Goal: Task Accomplishment & Management: Use online tool/utility

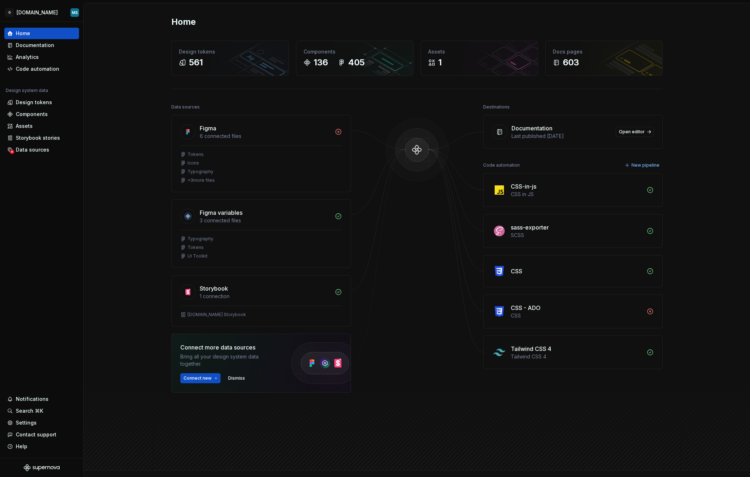
click at [107, 78] on div "Home Design tokens 561 Components 136 405 Assets 1 Docs pages 603 Data sources …" at bounding box center [417, 236] width 666 height 467
click at [43, 67] on div "Code automation" at bounding box center [37, 68] width 43 height 7
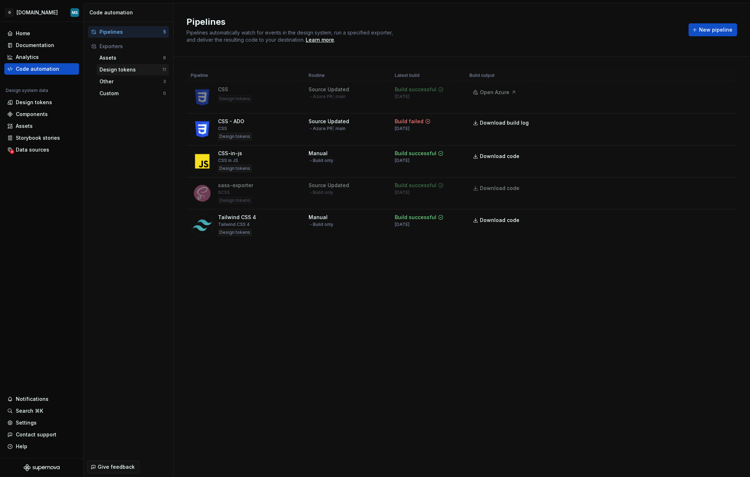
click at [111, 69] on div "Design tokens" at bounding box center [131, 69] width 63 height 7
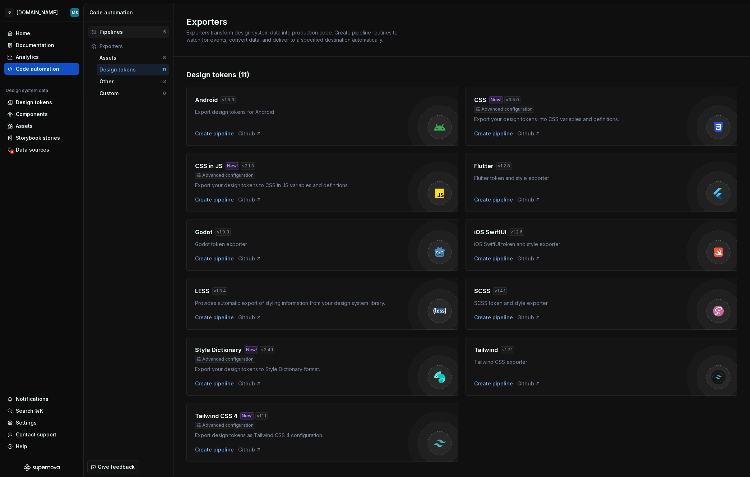
click at [121, 31] on div "Pipelines" at bounding box center [132, 31] width 64 height 7
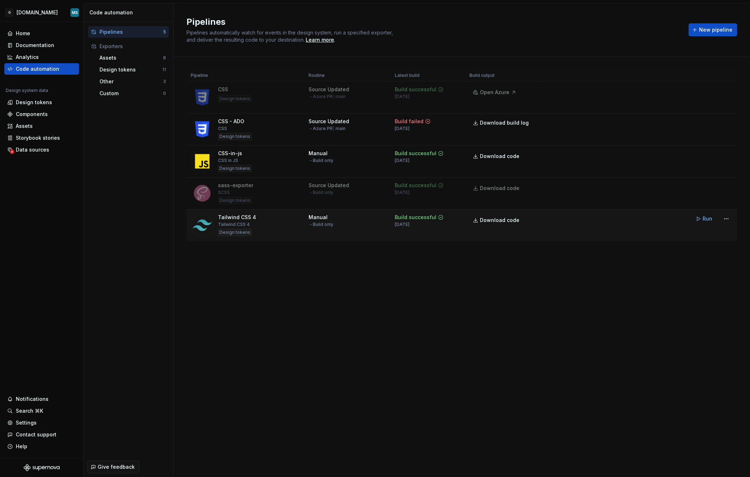
click at [267, 232] on div "Tailwind CSS 4 Tailwind CSS 4 Design tokens" at bounding box center [245, 225] width 109 height 23
click at [726, 221] on html "G [DOMAIN_NAME] MS Home Documentation Analytics Code automation Design system d…" at bounding box center [375, 238] width 750 height 477
click at [716, 235] on div "Edit pipeline" at bounding box center [717, 234] width 61 height 7
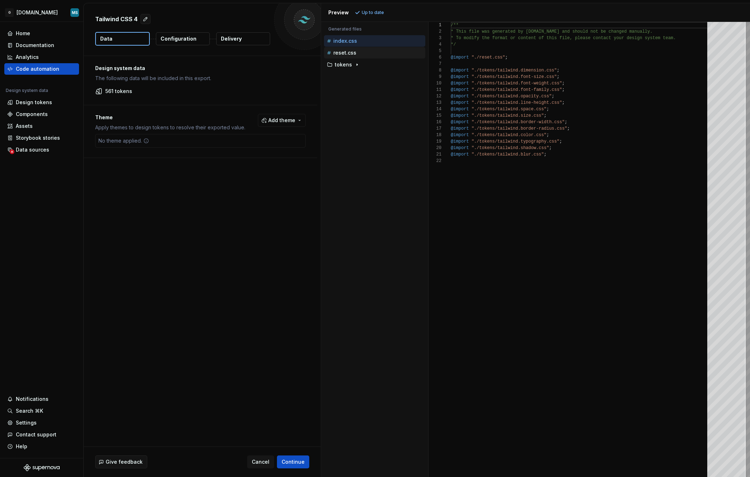
click at [335, 47] on div "reset.css" at bounding box center [374, 52] width 101 height 11
click at [354, 48] on div "reset.css" at bounding box center [374, 52] width 101 height 11
click at [348, 70] on div "tokens" at bounding box center [374, 64] width 101 height 11
click at [346, 67] on p "tokens" at bounding box center [343, 65] width 17 height 6
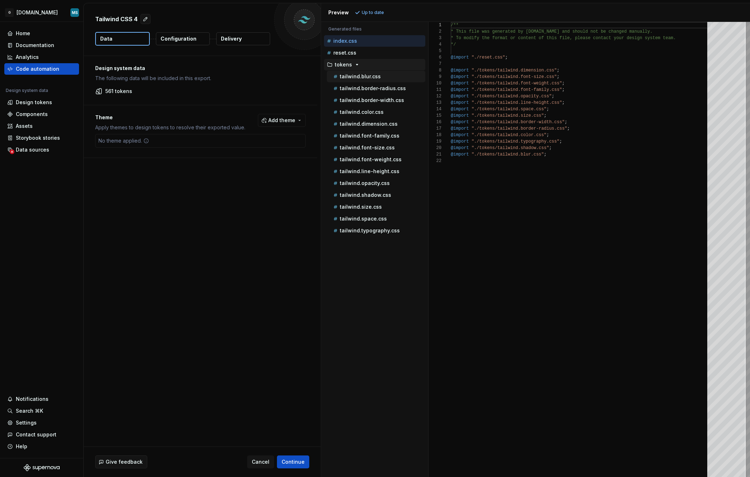
click at [371, 77] on p "tailwind.blur.css" at bounding box center [360, 77] width 41 height 6
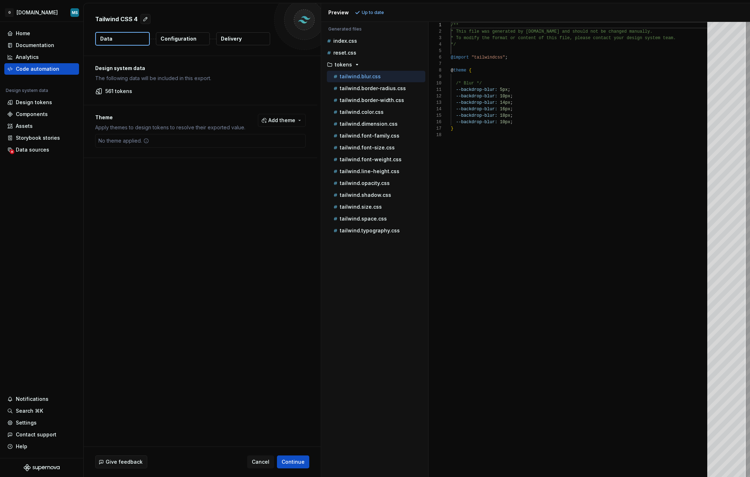
scroll to position [65, 0]
click at [370, 92] on button "tailwind.border-radius.css" at bounding box center [376, 88] width 98 height 8
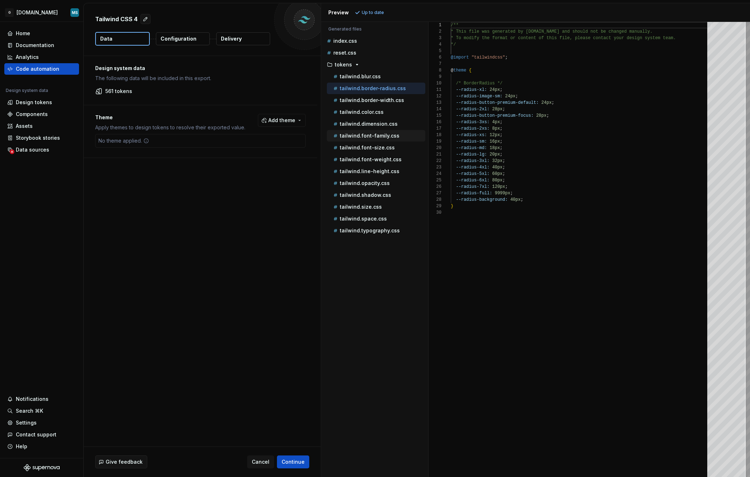
click at [362, 131] on div "tailwind.font-family.css" at bounding box center [376, 135] width 98 height 11
click at [363, 216] on p "tailwind.space.css" at bounding box center [363, 219] width 47 height 6
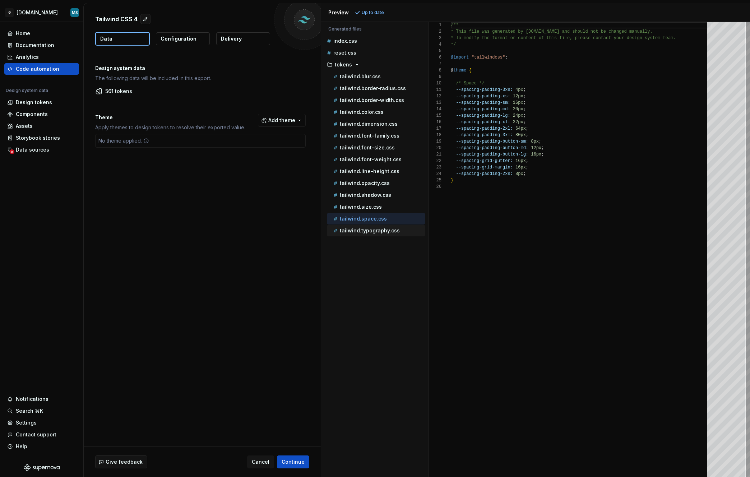
click at [369, 231] on p "tailwind.typography.css" at bounding box center [370, 231] width 60 height 6
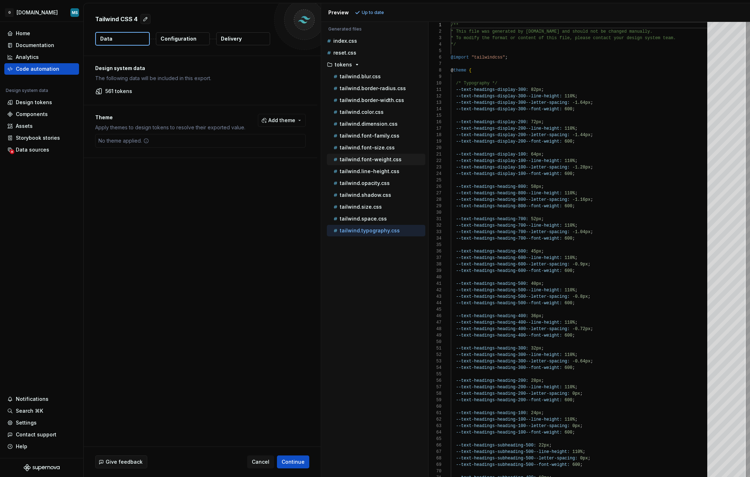
click at [359, 160] on p "tailwind.font-weight.css" at bounding box center [371, 160] width 62 height 6
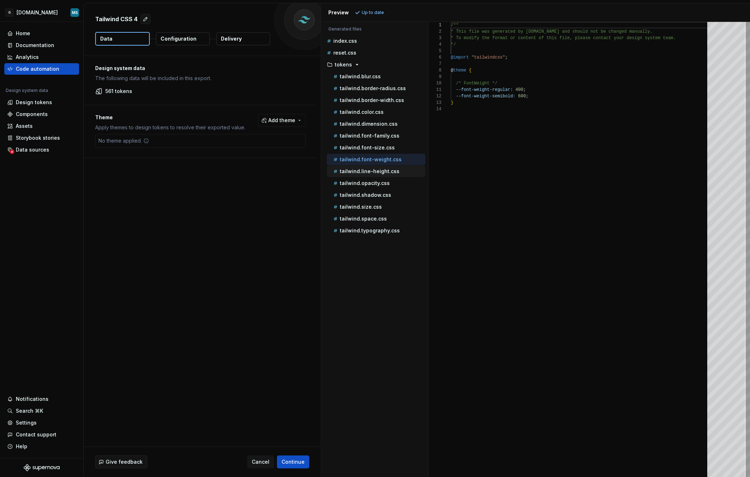
click at [357, 173] on p "tailwind.line-height.css" at bounding box center [370, 172] width 60 height 6
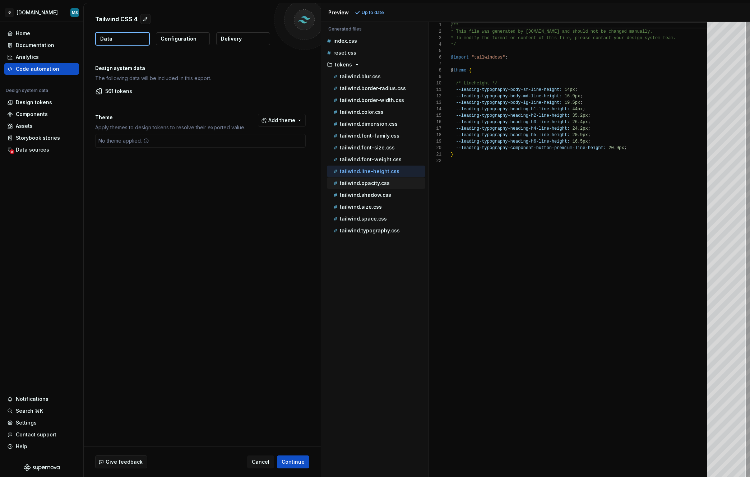
click at [358, 183] on p "tailwind.opacity.css" at bounding box center [365, 183] width 50 height 6
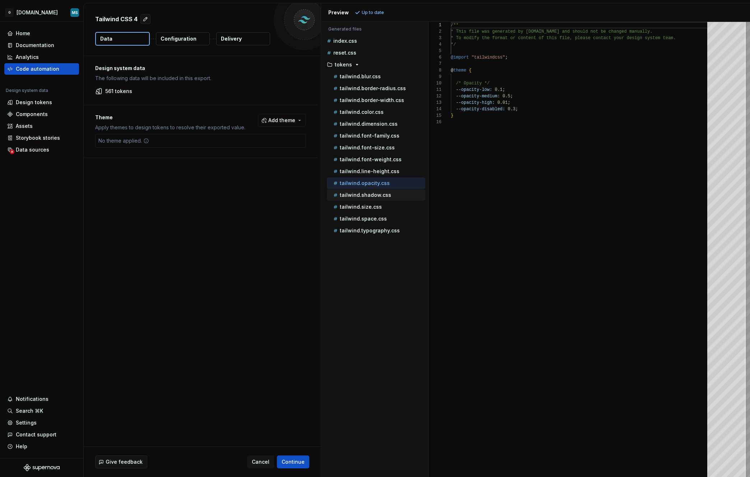
click at [359, 193] on p "tailwind.shadow.css" at bounding box center [365, 195] width 51 height 6
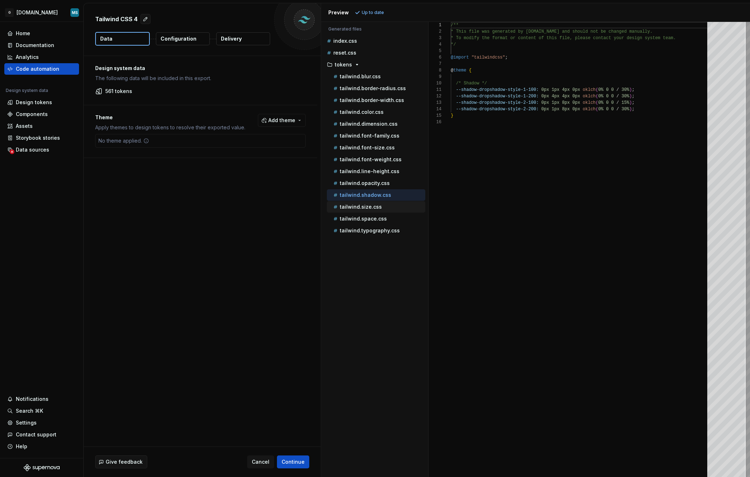
click at [367, 207] on p "tailwind.size.css" at bounding box center [361, 207] width 42 height 6
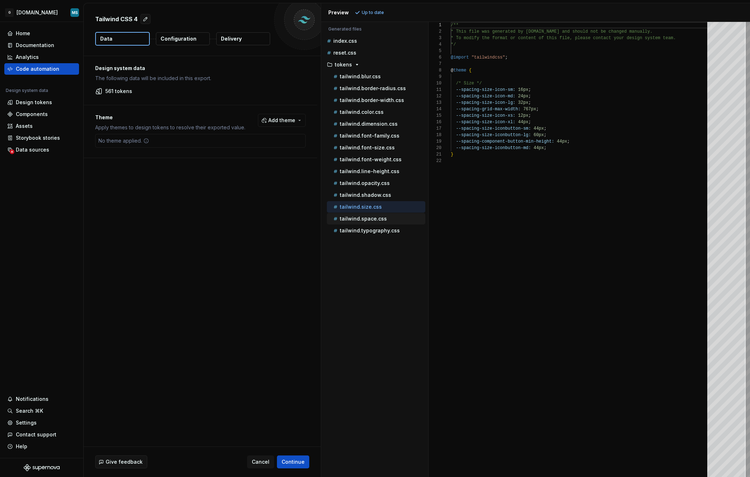
click at [365, 219] on p "tailwind.space.css" at bounding box center [363, 219] width 47 height 6
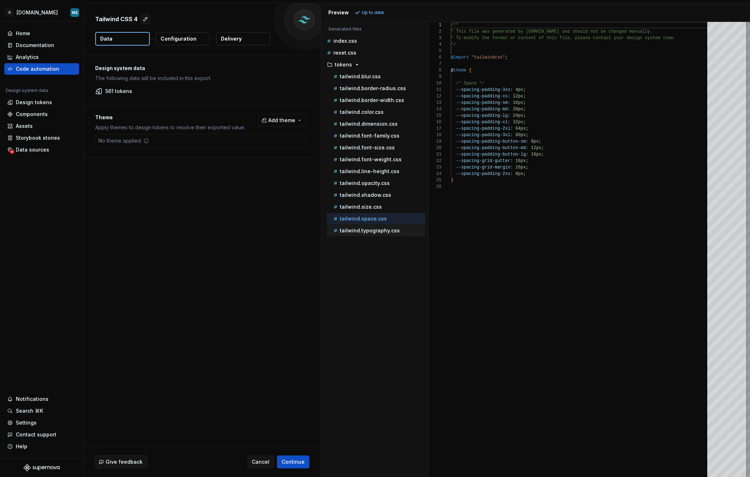
click at [366, 230] on p "tailwind.typography.css" at bounding box center [370, 231] width 60 height 6
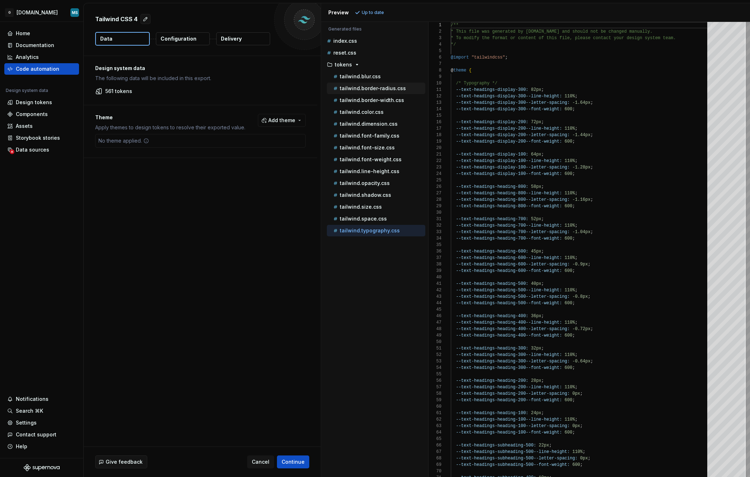
click at [365, 88] on p "tailwind.border-radius.css" at bounding box center [373, 89] width 66 height 6
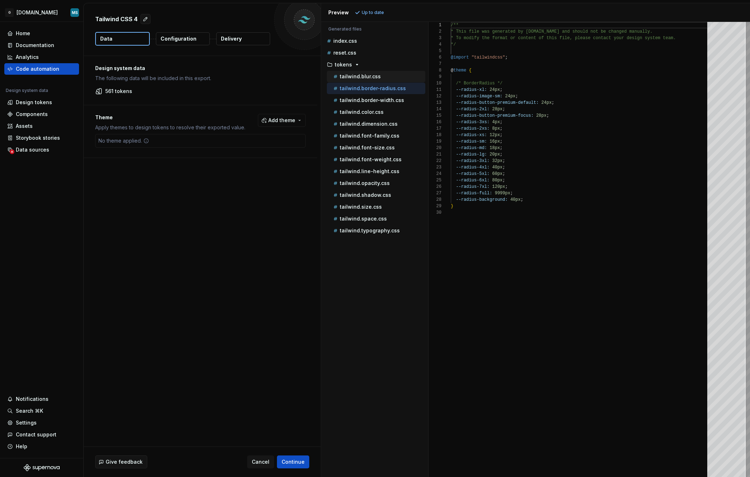
click at [364, 78] on p "tailwind.blur.css" at bounding box center [360, 77] width 41 height 6
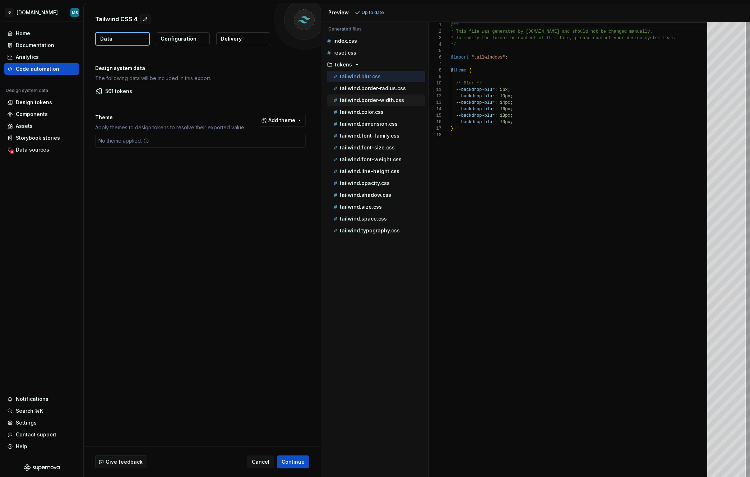
click at [365, 95] on div "tailwind.border-width.css" at bounding box center [376, 99] width 98 height 11
click at [369, 132] on button "tailwind.font-family.css" at bounding box center [376, 136] width 98 height 8
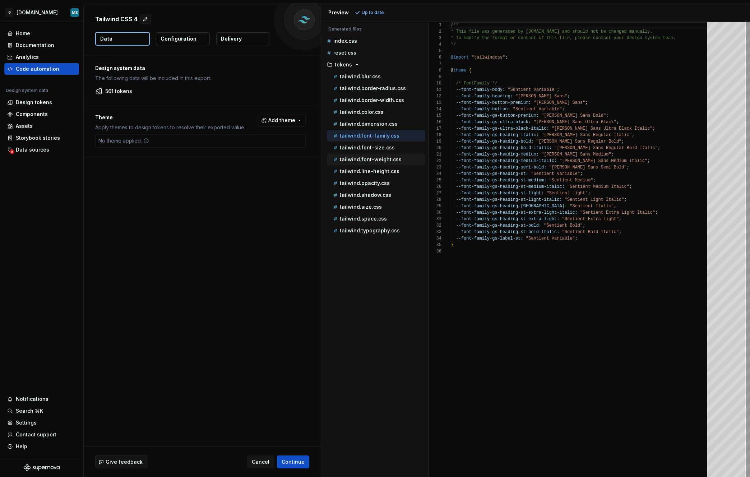
click at [369, 156] on div "tailwind.font-weight.css" at bounding box center [378, 159] width 93 height 7
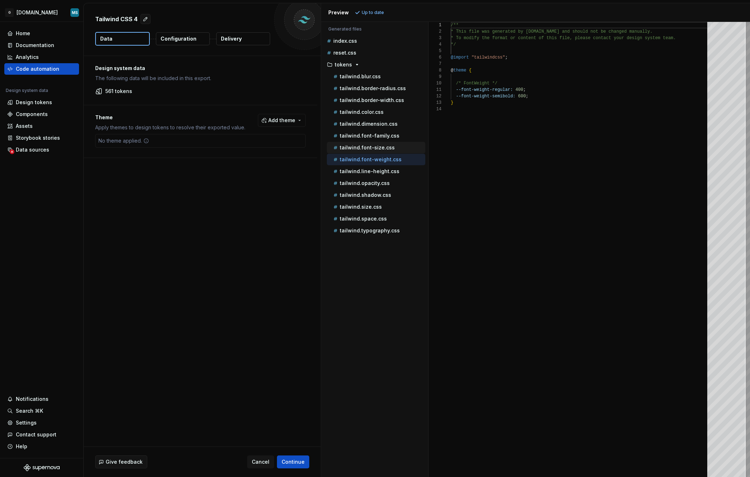
click at [372, 144] on button "tailwind.font-size.css" at bounding box center [376, 148] width 98 height 8
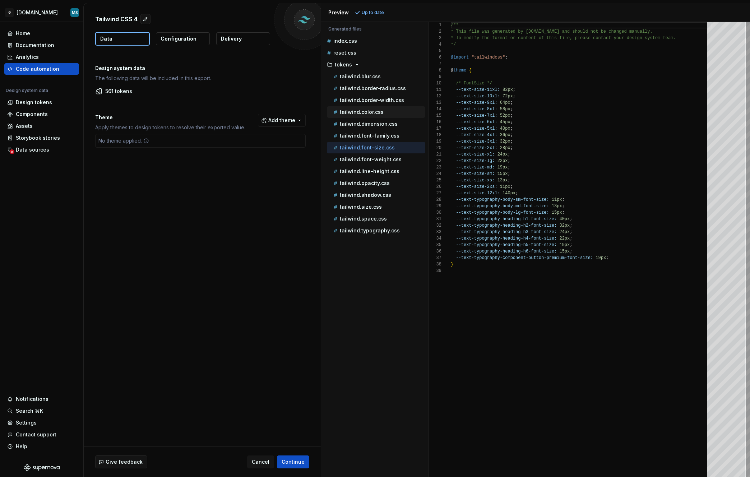
click at [370, 117] on div "tailwind.color.css" at bounding box center [376, 111] width 98 height 11
click at [372, 121] on p "tailwind.dimension.css" at bounding box center [369, 124] width 58 height 6
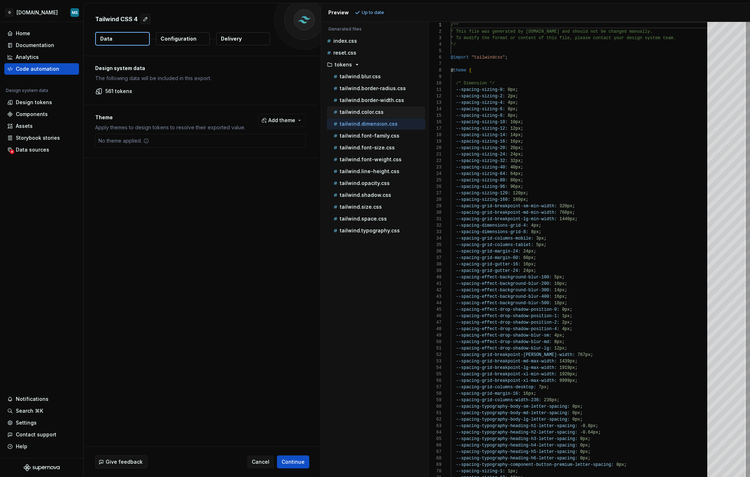
click at [367, 112] on p "tailwind.color.css" at bounding box center [362, 112] width 44 height 6
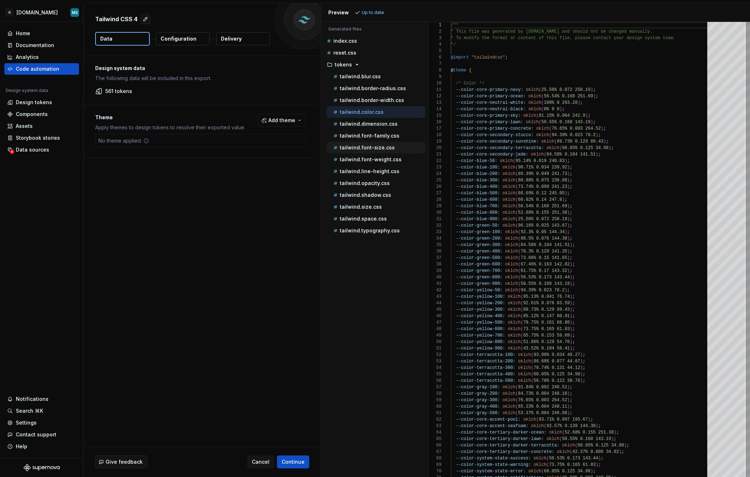
click at [374, 153] on div "tailwind.font-size.css" at bounding box center [376, 147] width 98 height 11
click at [374, 156] on div "tailwind.font-weight.css" at bounding box center [378, 159] width 93 height 7
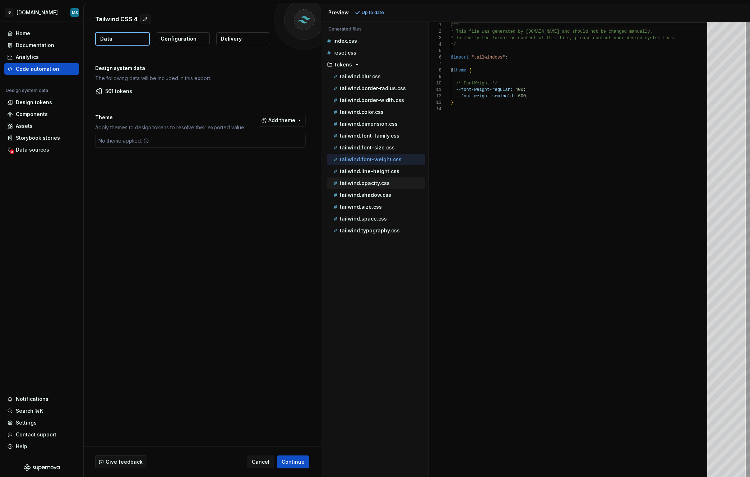
click at [365, 183] on p "tailwind.opacity.css" at bounding box center [365, 183] width 50 height 6
click at [365, 209] on p "tailwind.size.css" at bounding box center [361, 207] width 42 height 6
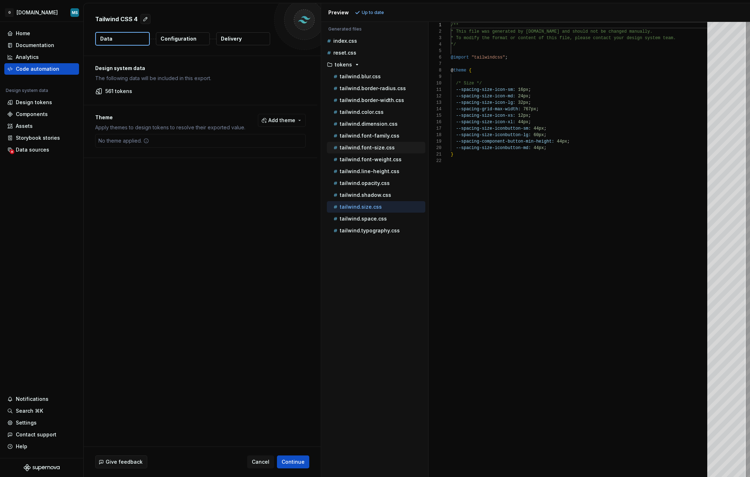
click at [375, 148] on p "tailwind.font-size.css" at bounding box center [367, 148] width 55 height 6
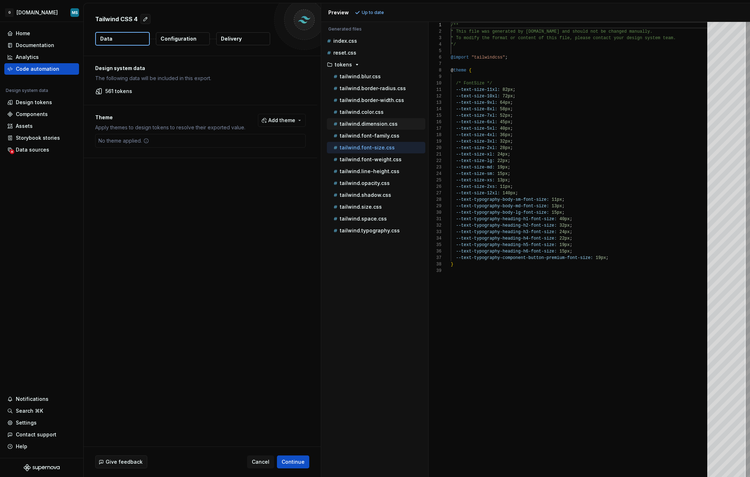
click at [350, 122] on p "tailwind.dimension.css" at bounding box center [369, 124] width 58 height 6
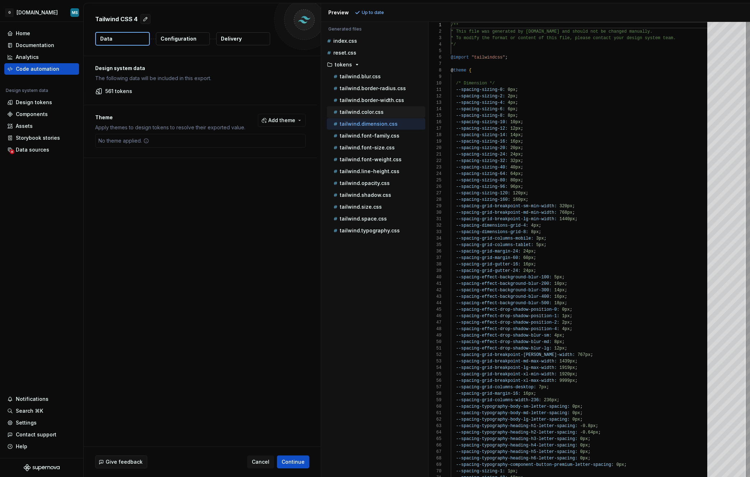
click at [352, 109] on div "tailwind.color.css" at bounding box center [378, 112] width 93 height 7
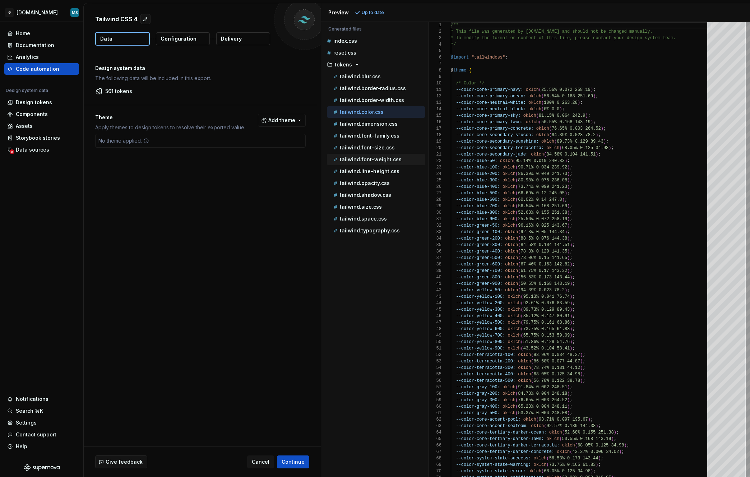
click at [353, 162] on p "tailwind.font-weight.css" at bounding box center [371, 160] width 62 height 6
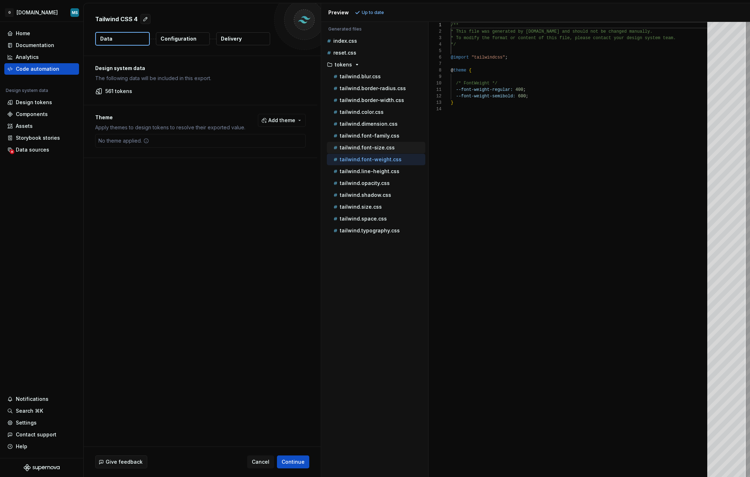
click at [355, 146] on p "tailwind.font-size.css" at bounding box center [367, 148] width 55 height 6
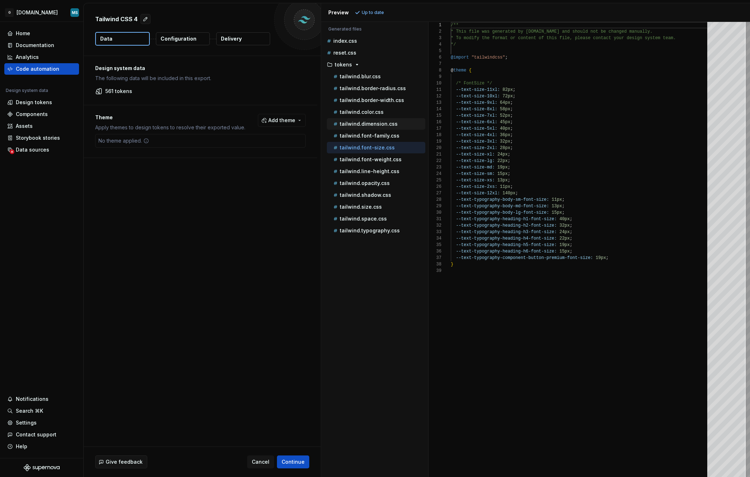
click at [357, 126] on p "tailwind.dimension.css" at bounding box center [369, 124] width 58 height 6
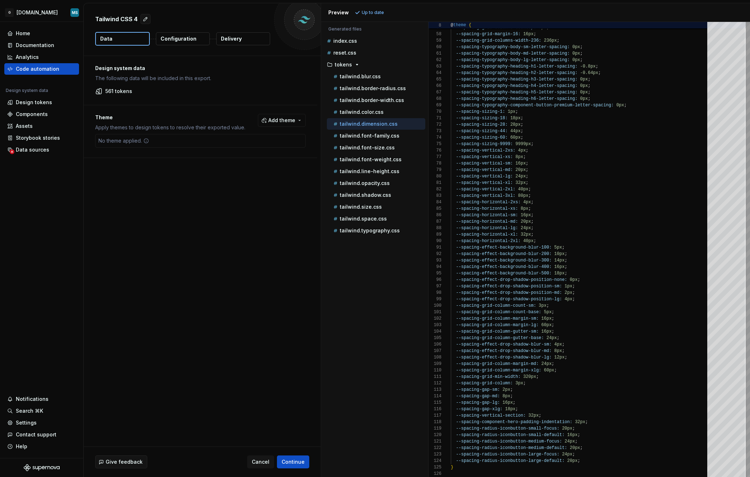
click at [146, 239] on div "Design system data The following data will be included in this export. 561 toke…" at bounding box center [202, 251] width 237 height 391
click at [663, 234] on div "--spacing-grid-breakpoint-xl-max-width: 9999px ; --spacing-grid-columns-desktop…" at bounding box center [581, 69] width 261 height 815
click at [577, 234] on div "--spacing-grid-breakpoint-xl-max-width: 9999px ; --spacing-grid-columns-desktop…" at bounding box center [581, 69] width 261 height 815
click at [575, 243] on div "--spacing-grid-breakpoint-xl-max-width: 9999px ; --spacing-grid-columns-desktop…" at bounding box center [581, 69] width 261 height 815
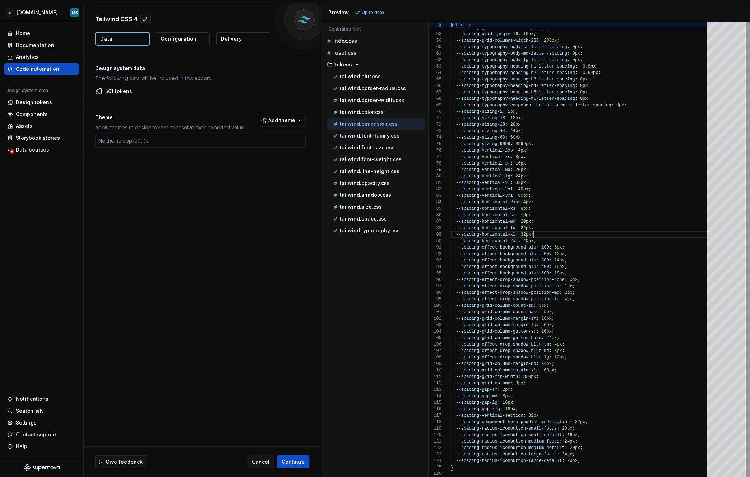
scroll to position [58, 85]
click at [361, 114] on p "tailwind.color.css" at bounding box center [362, 112] width 44 height 6
type textarea "**********"
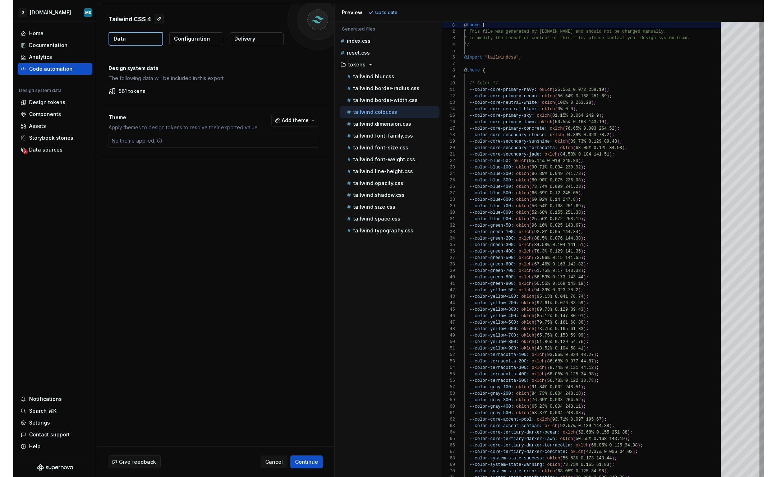
scroll to position [0, 0]
